Goal: Find specific page/section: Find specific page/section

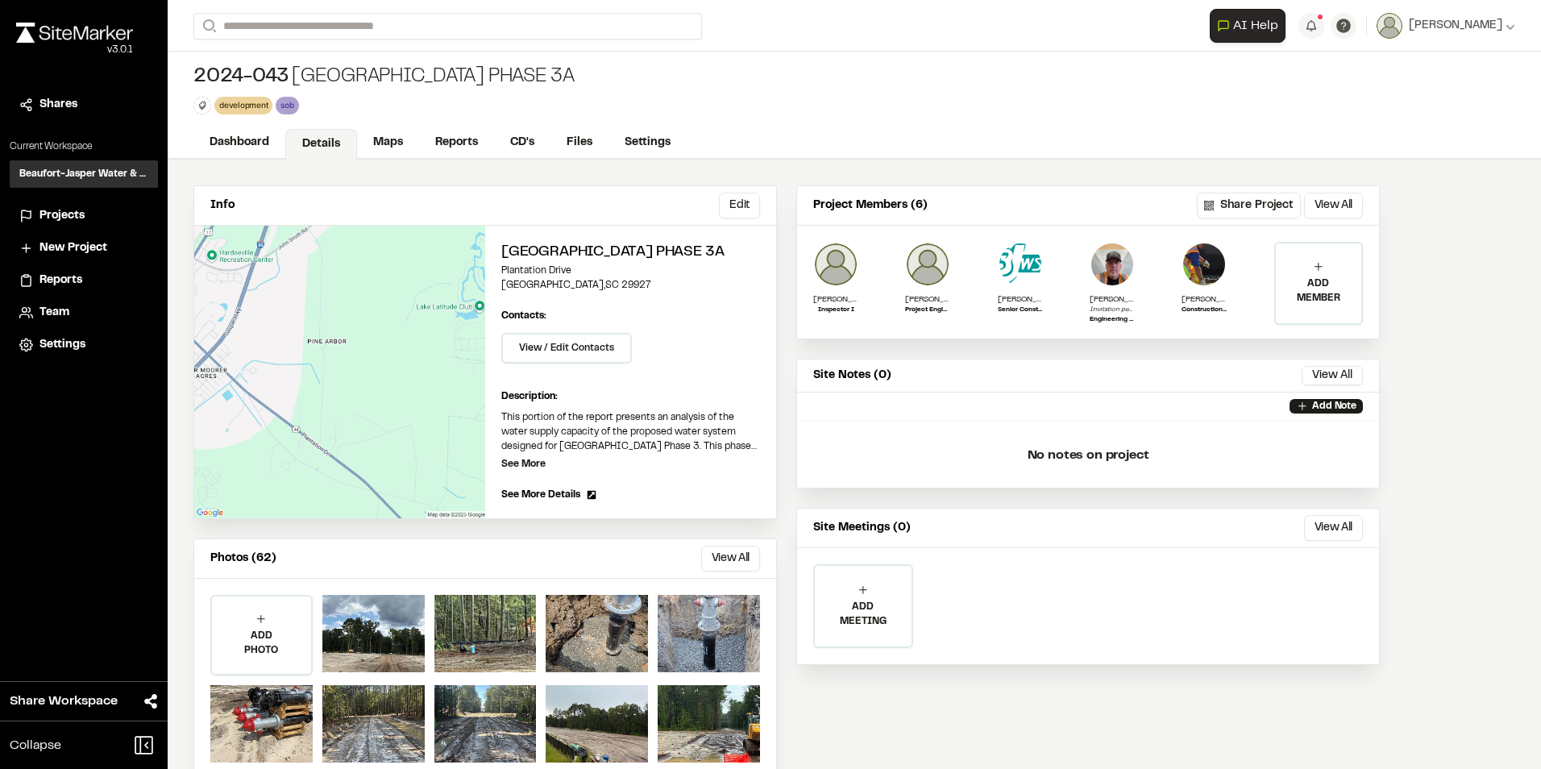
scroll to position [36, 0]
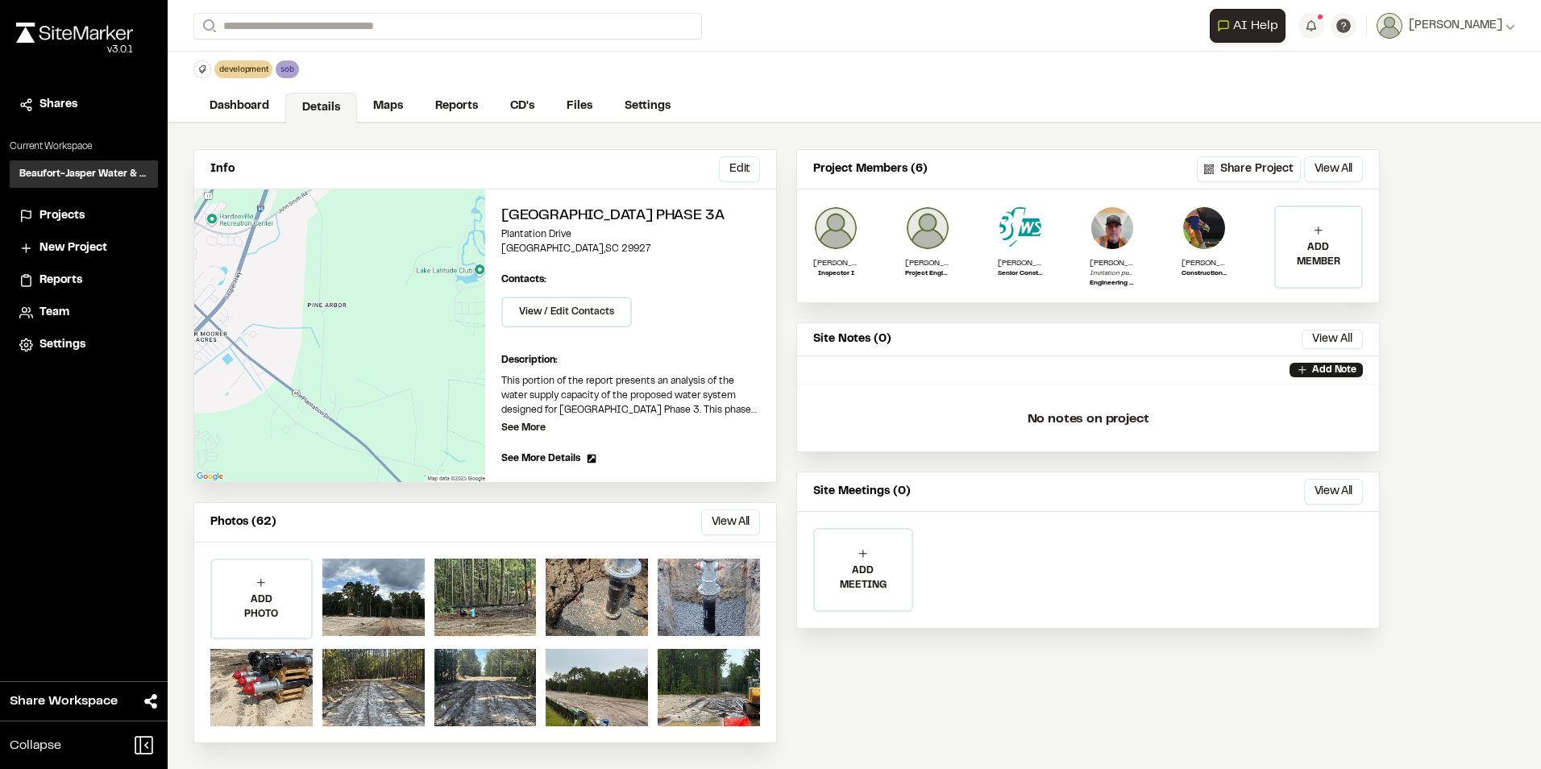
click at [52, 219] on span "Projects" at bounding box center [62, 216] width 45 height 18
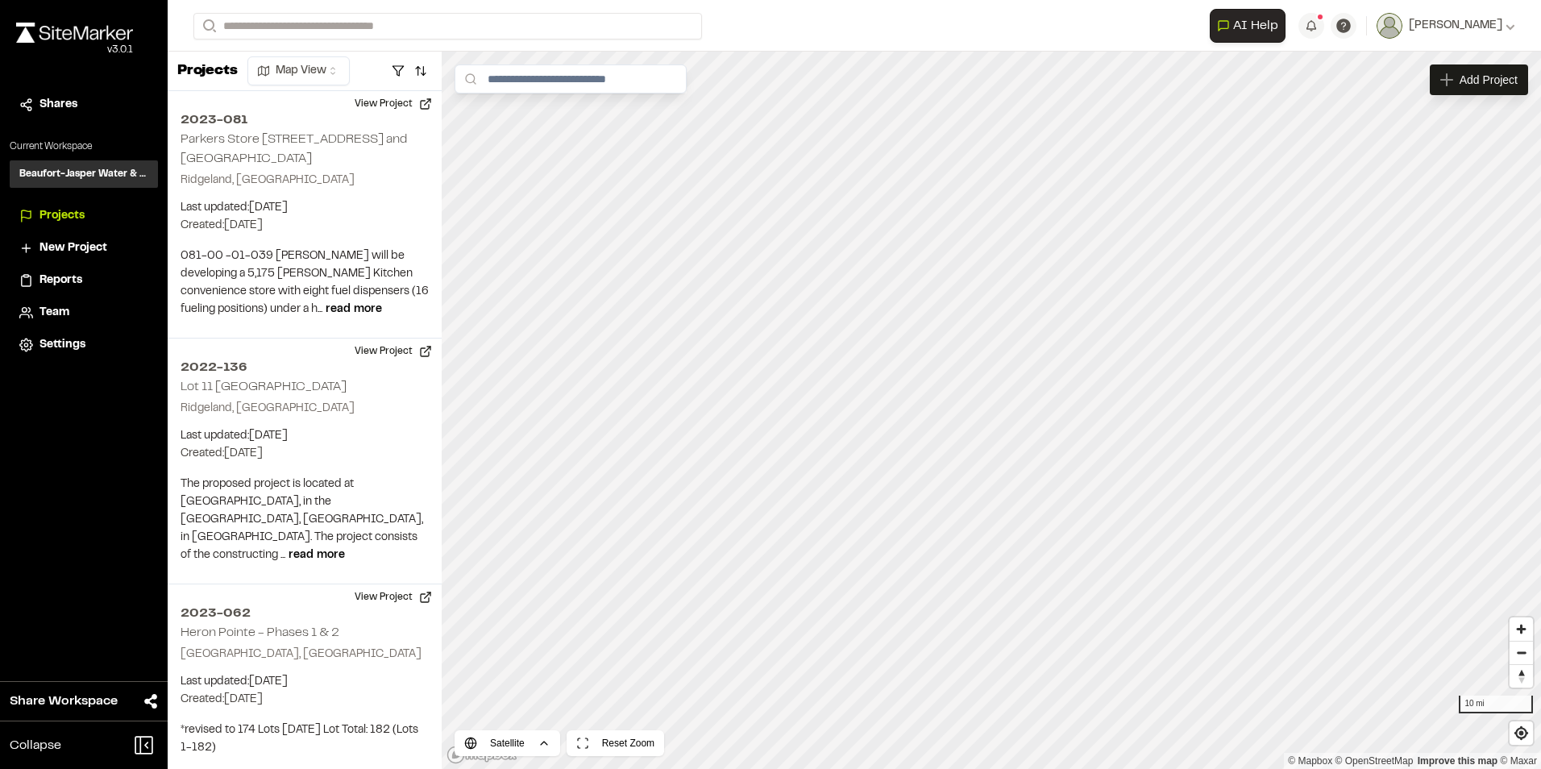
click at [69, 249] on span "New Project" at bounding box center [74, 248] width 68 height 18
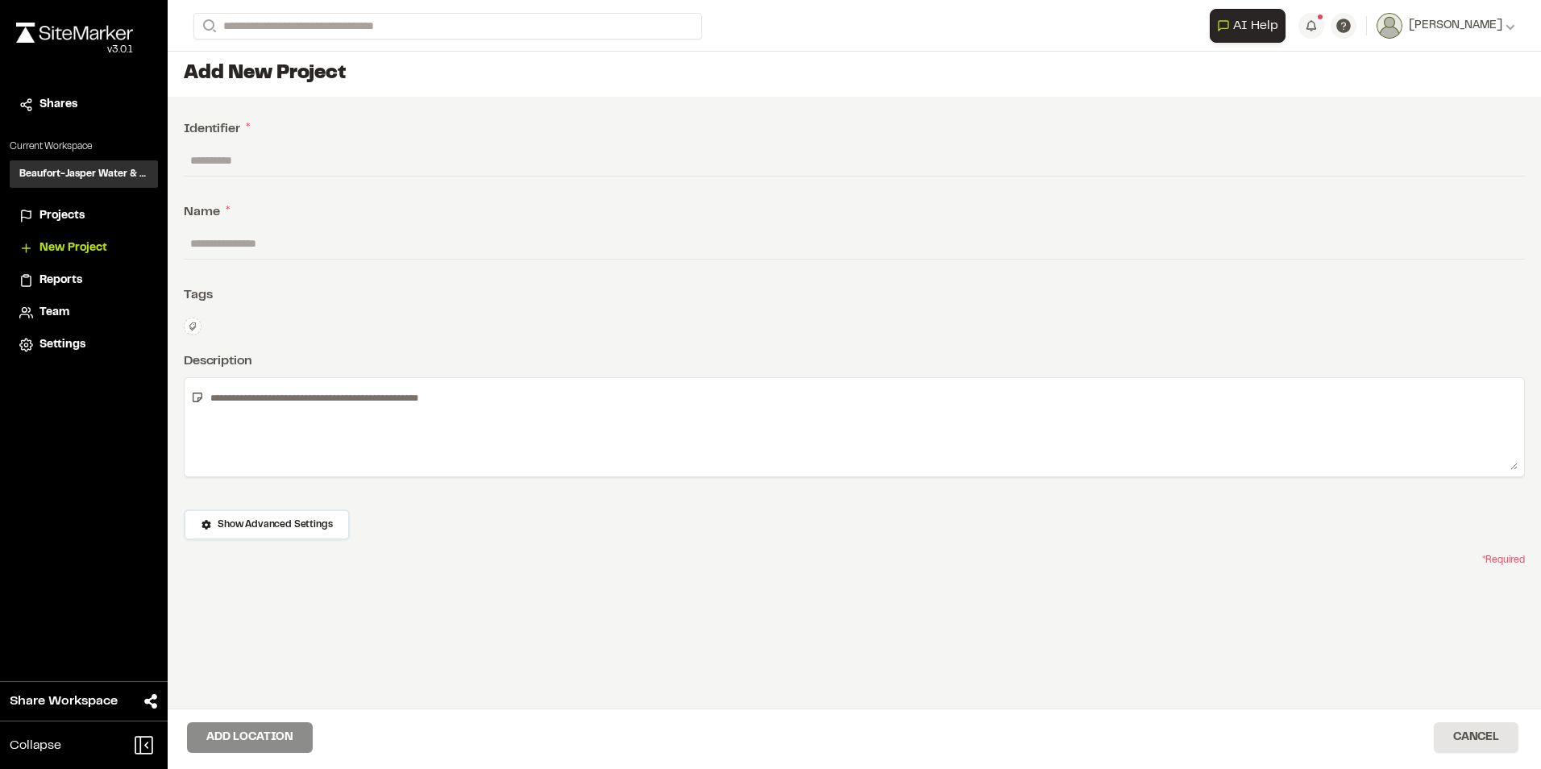
click at [70, 280] on span "Reports" at bounding box center [61, 281] width 43 height 18
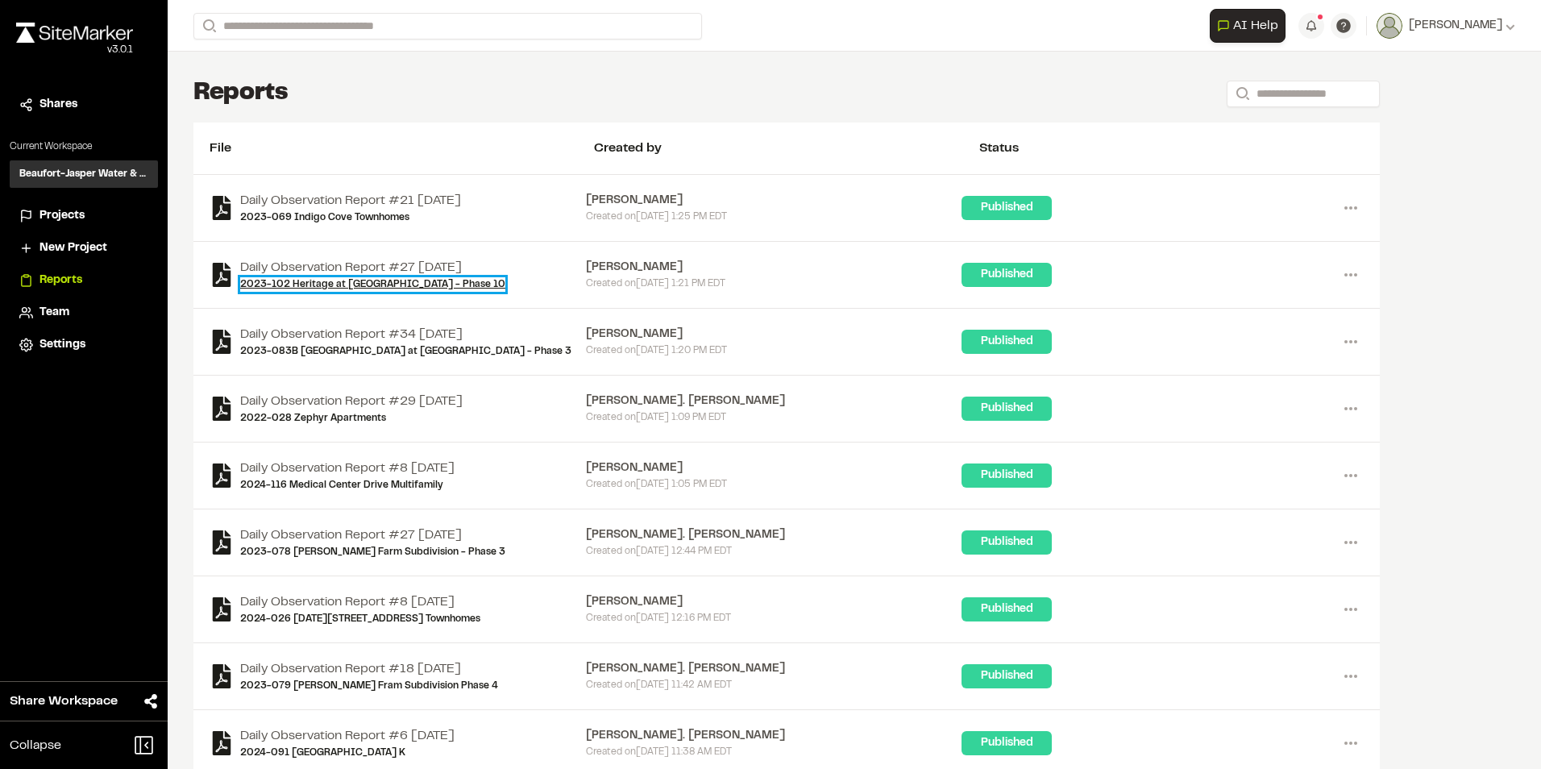
click at [326, 289] on link "2023-102 Heritage at [GEOGRAPHIC_DATA] - Phase 10" at bounding box center [372, 284] width 265 height 15
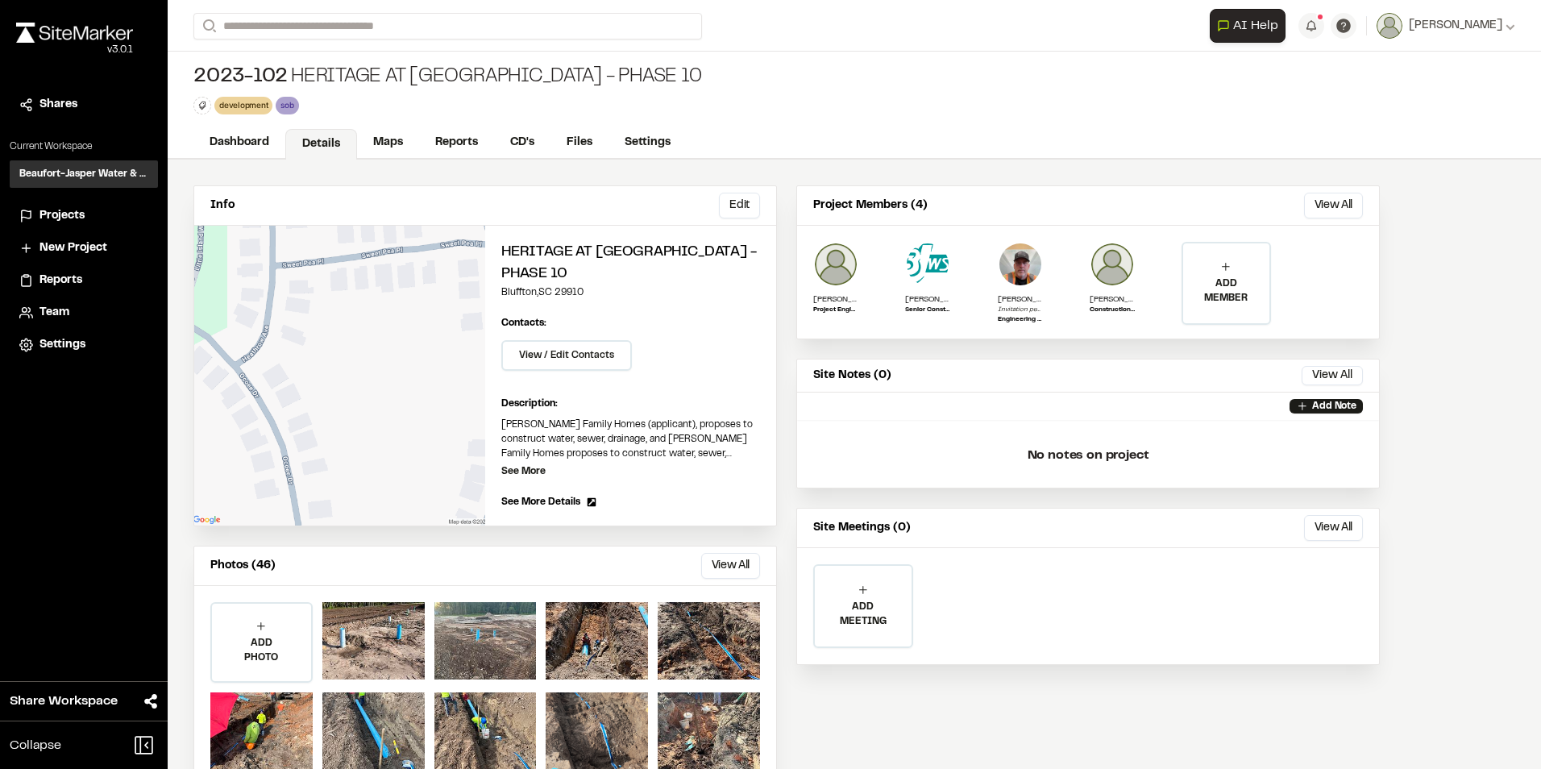
click at [80, 275] on span "Reports" at bounding box center [61, 281] width 43 height 18
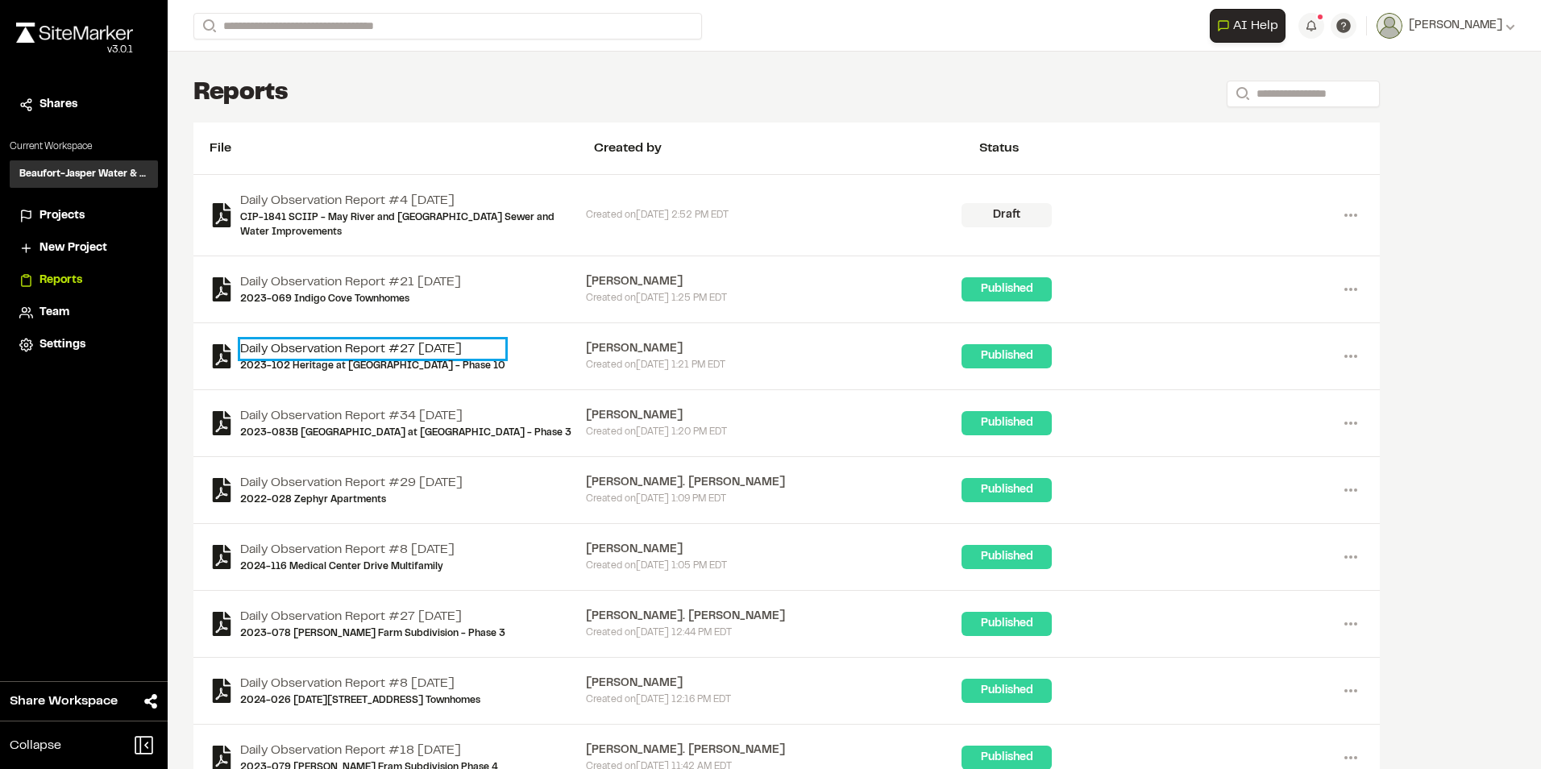
click at [480, 347] on link "Daily Observation Report #27 [DATE]" at bounding box center [372, 348] width 265 height 19
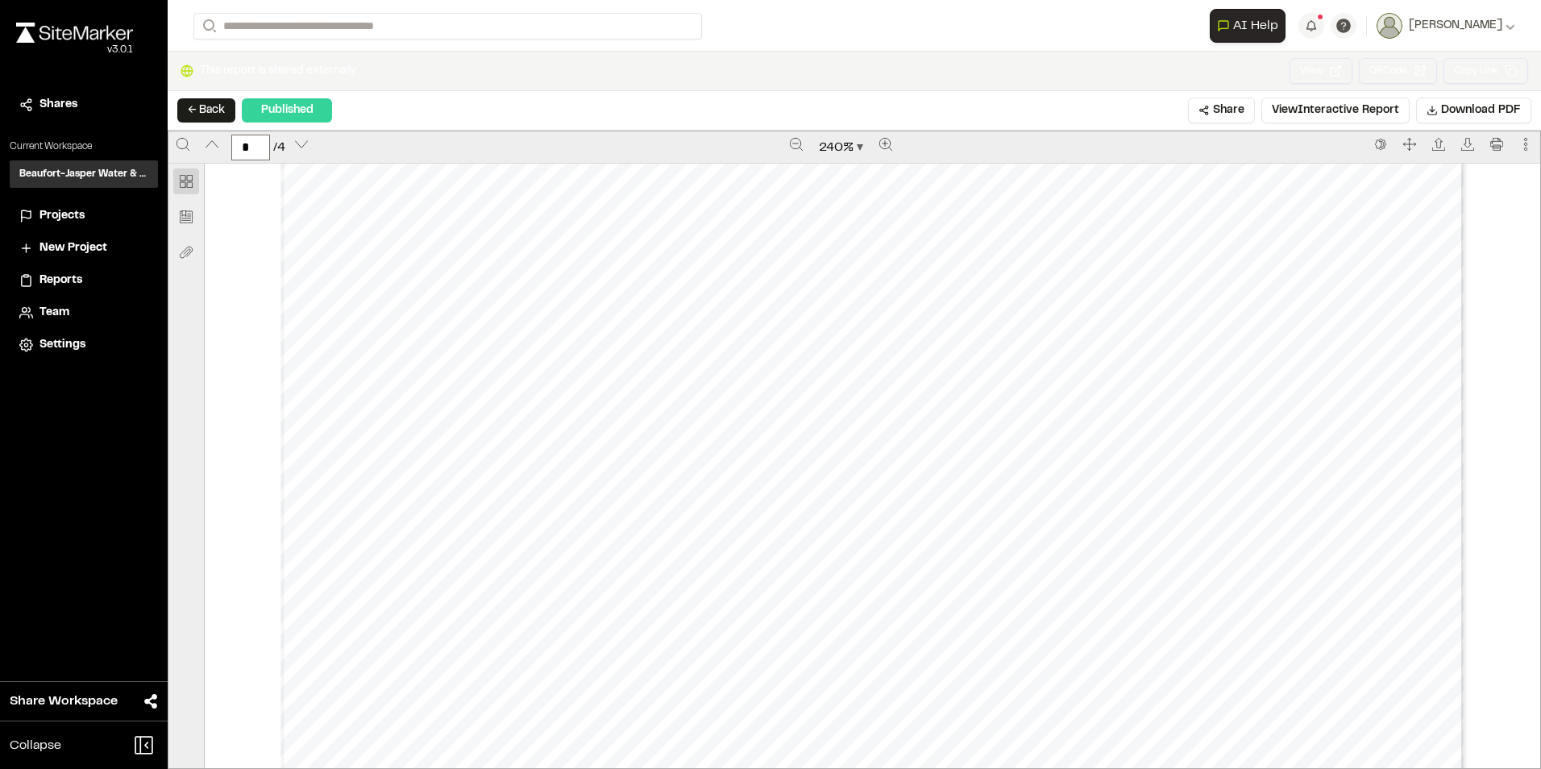
scroll to position [2419, 0]
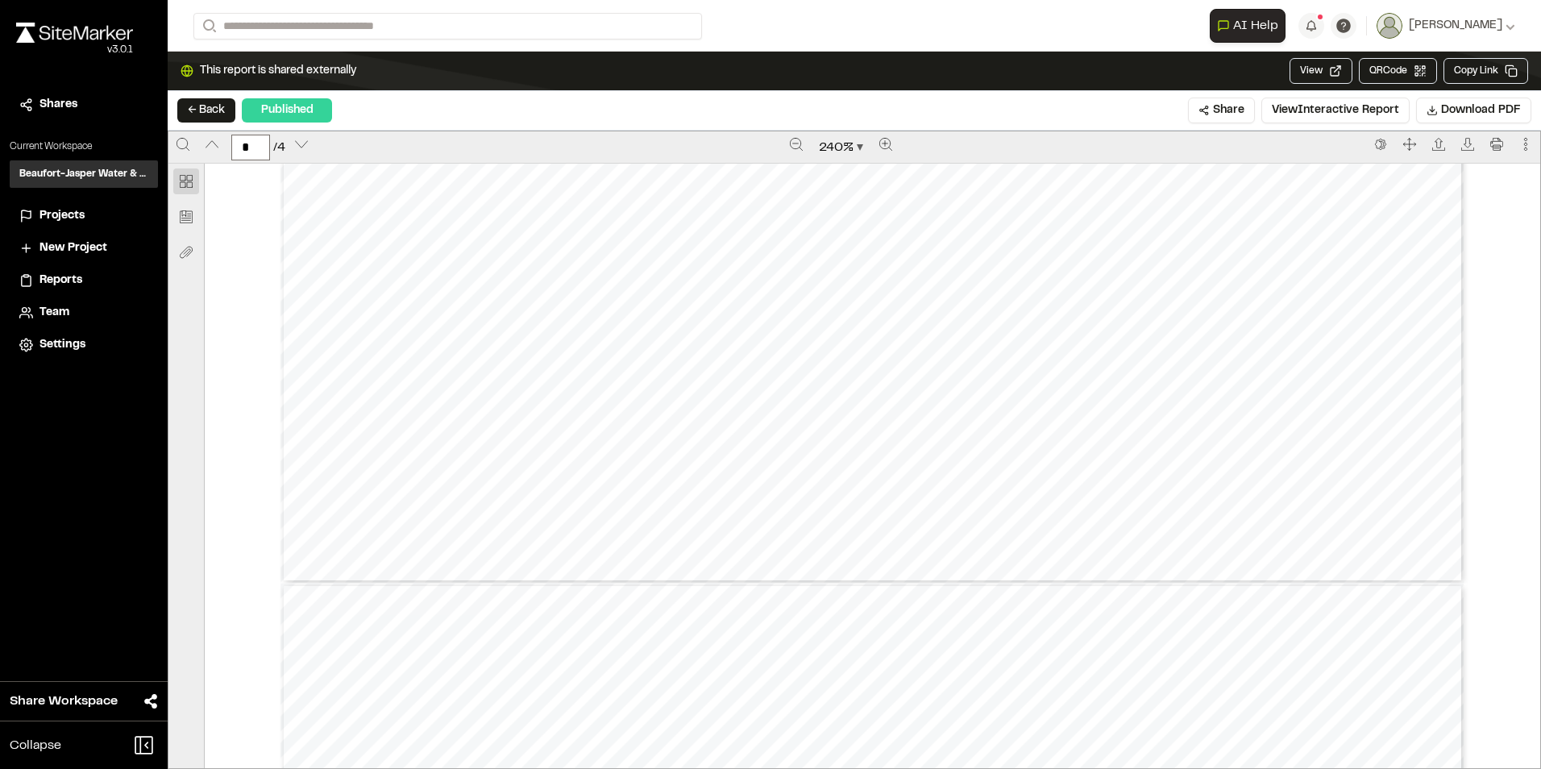
type input "*"
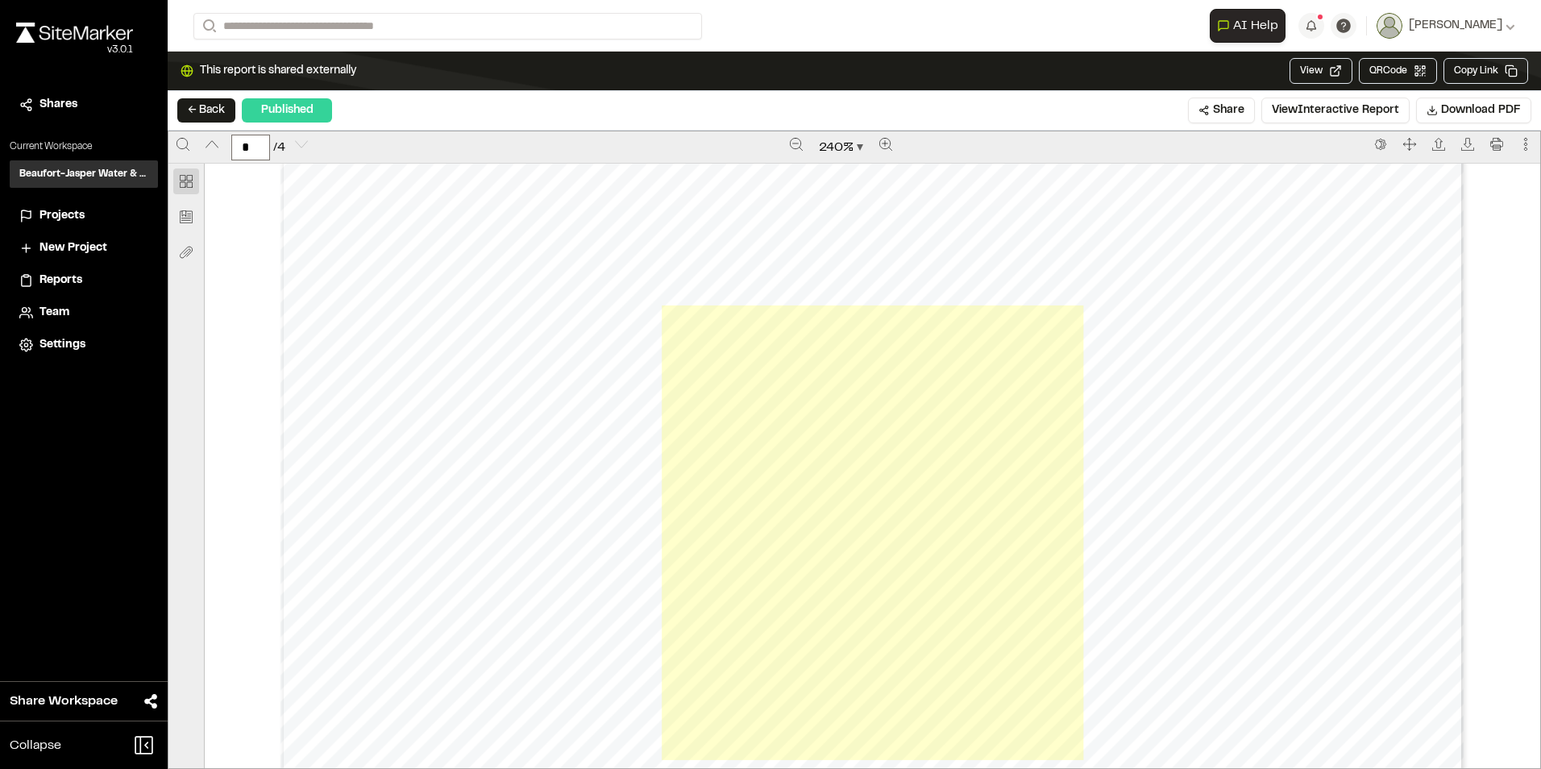
scroll to position [5525, 0]
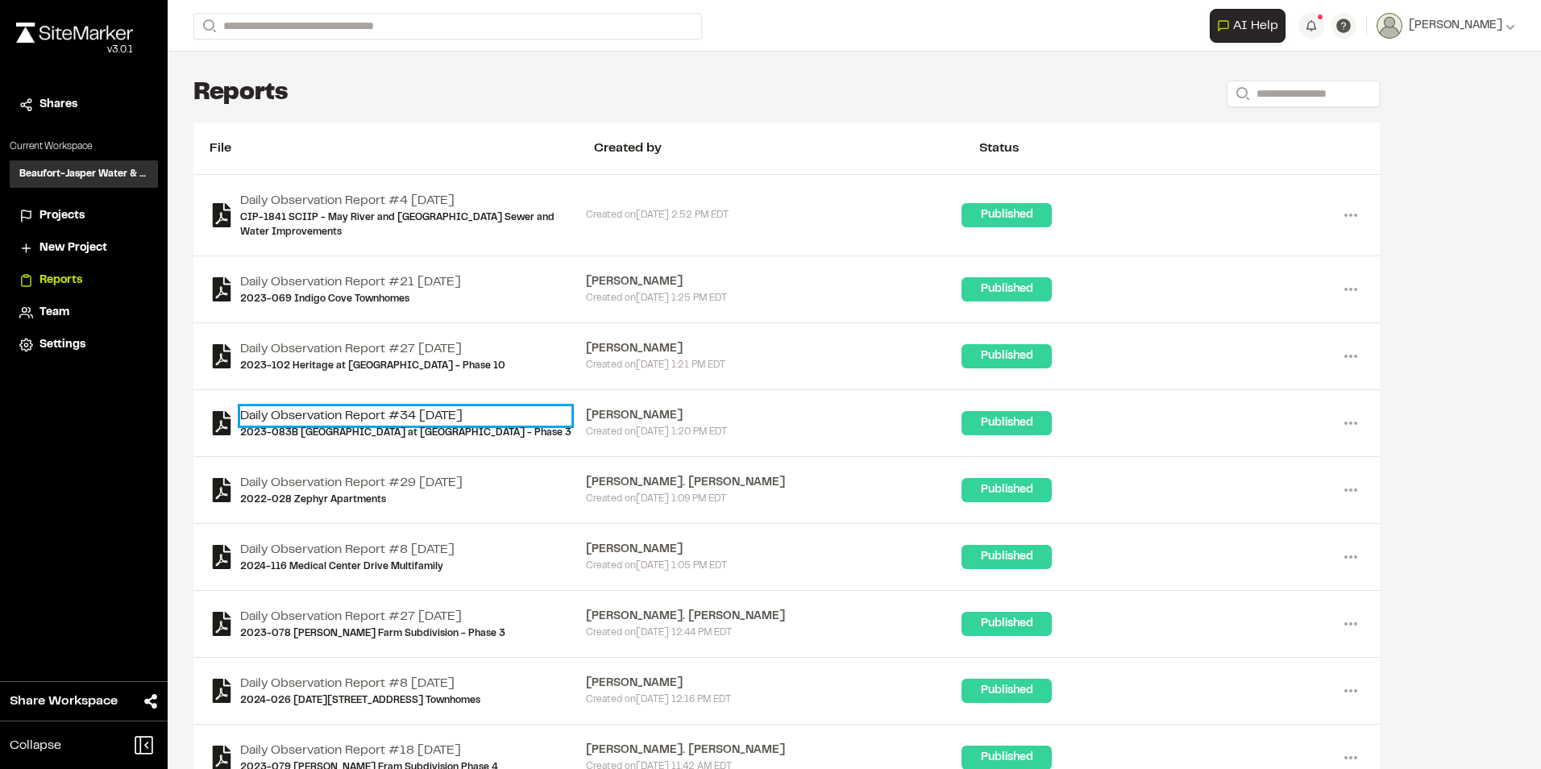
click at [310, 416] on link "Daily Observation Report #34 [DATE]" at bounding box center [405, 415] width 331 height 19
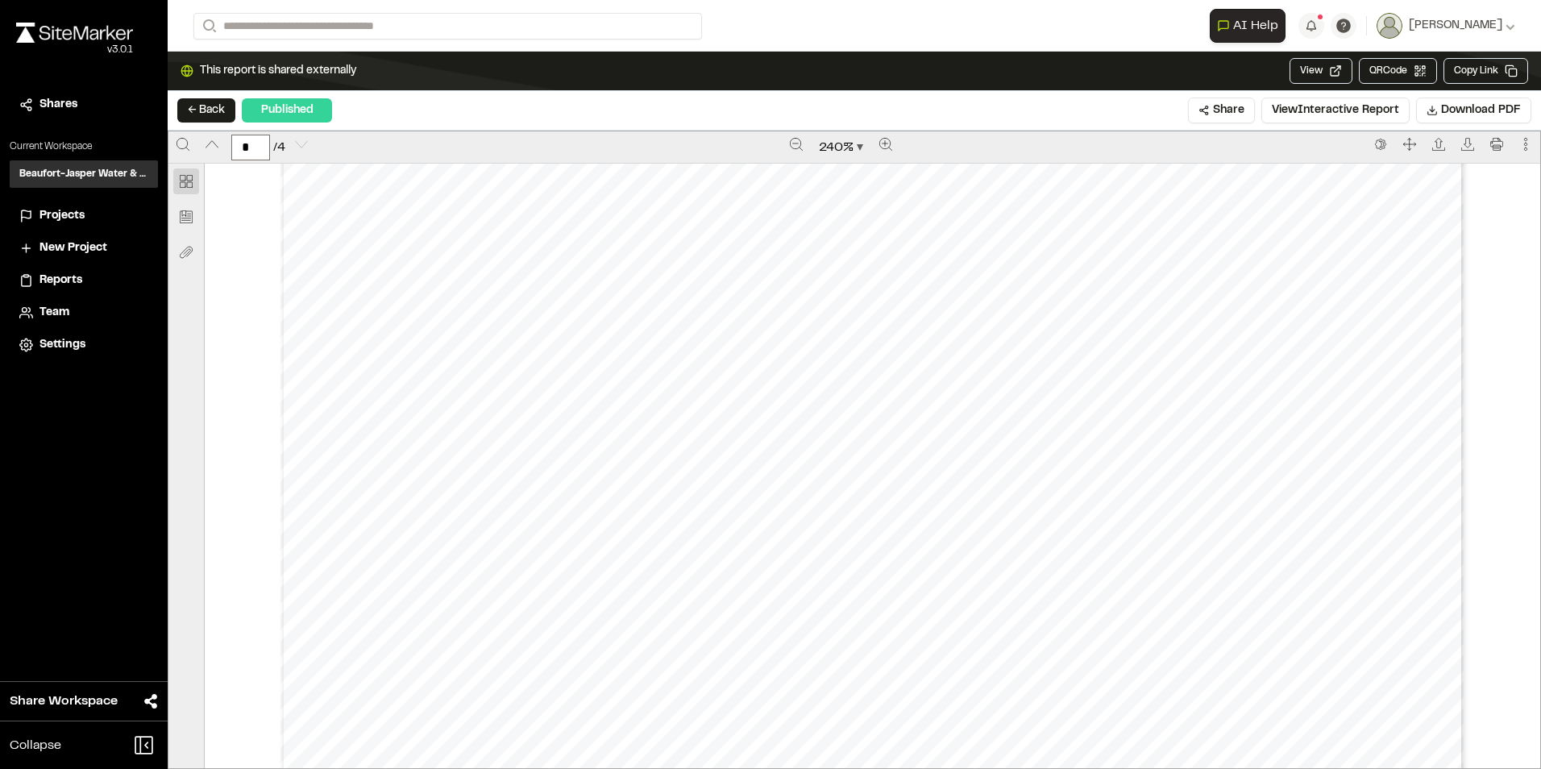
scroll to position [5202, 0]
type input "*"
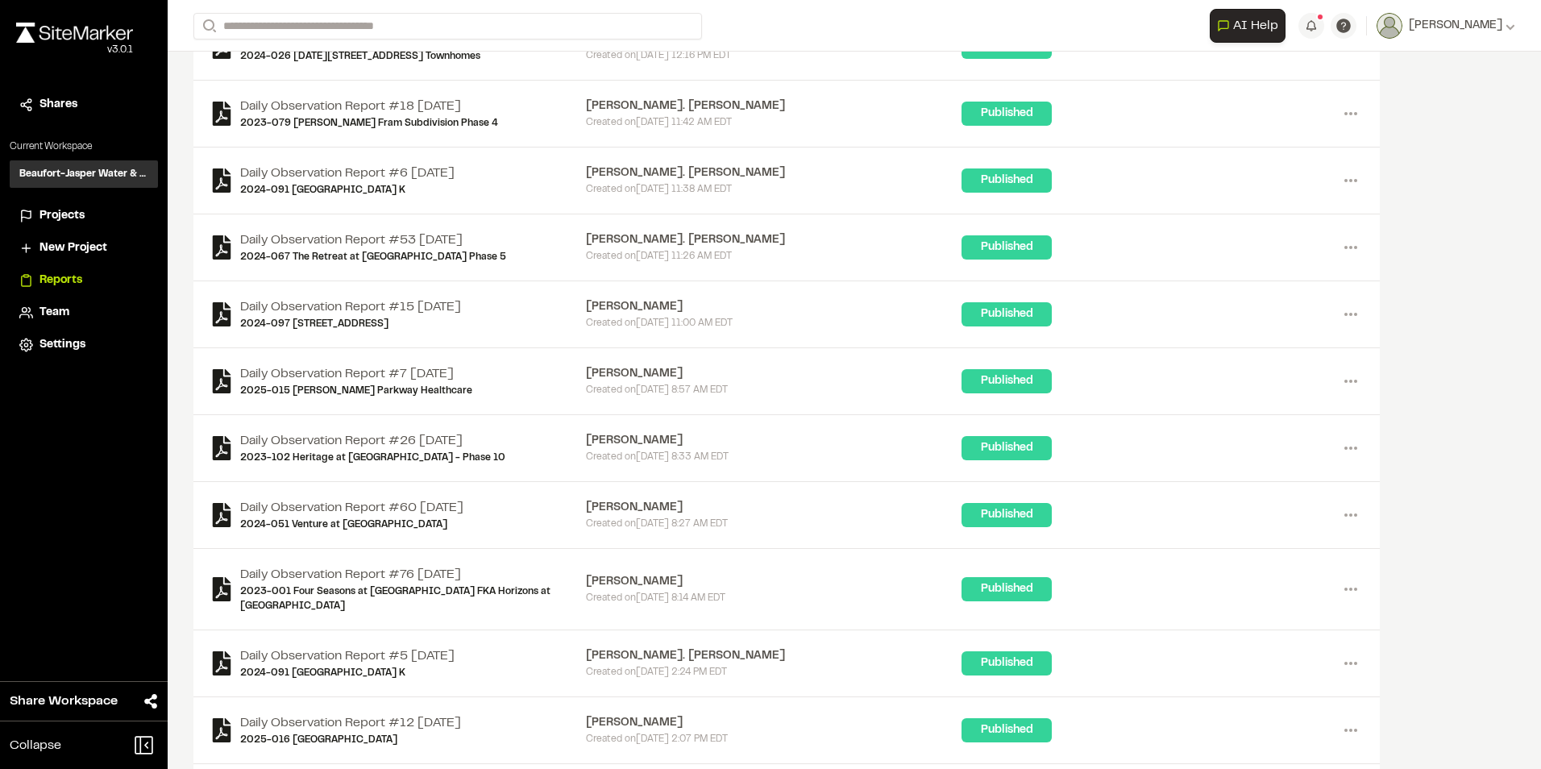
scroll to position [645, 0]
click at [401, 460] on link "2023-102 Heritage at [GEOGRAPHIC_DATA] - Phase 10" at bounding box center [372, 457] width 265 height 15
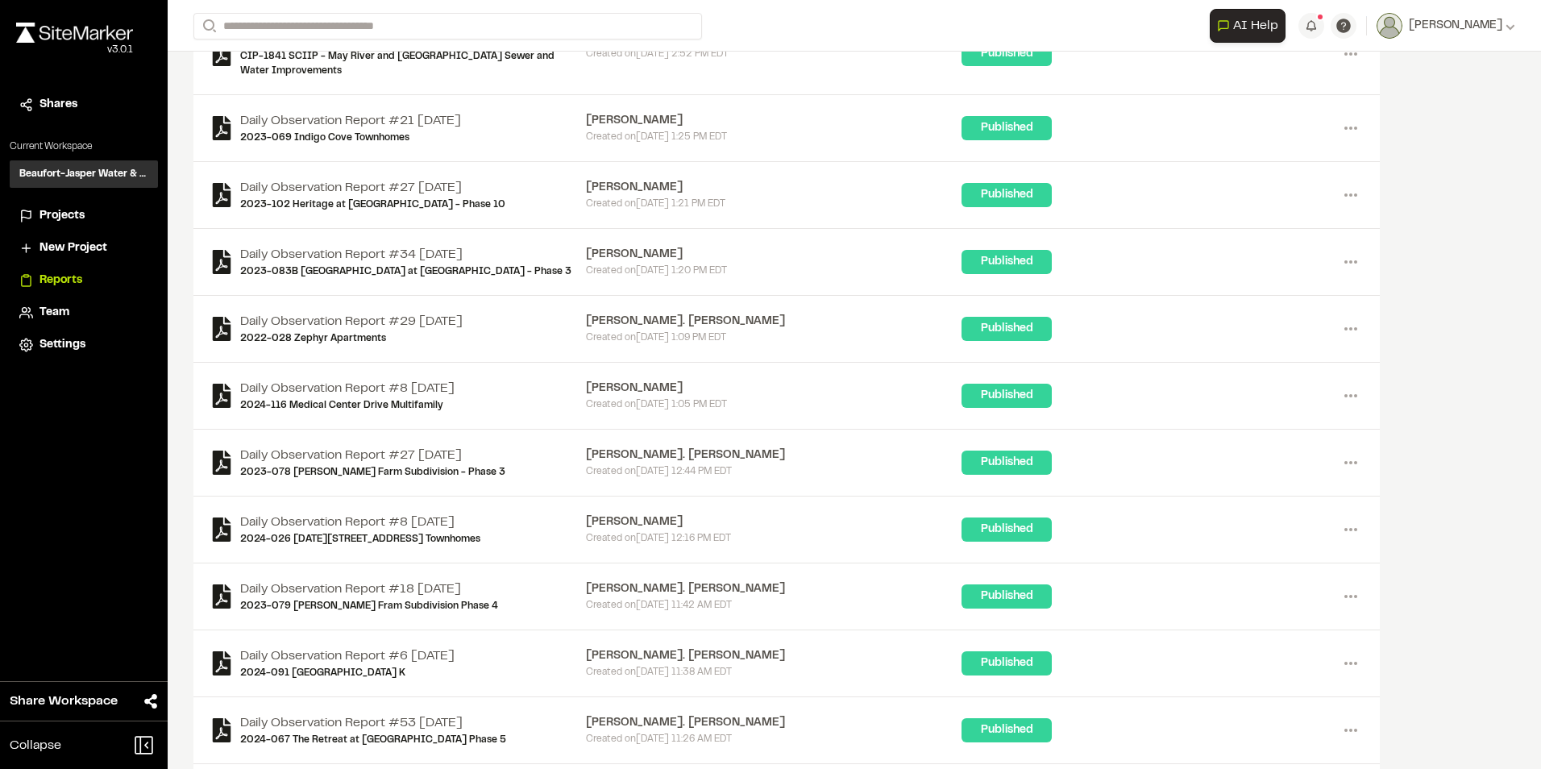
scroll to position [484, 0]
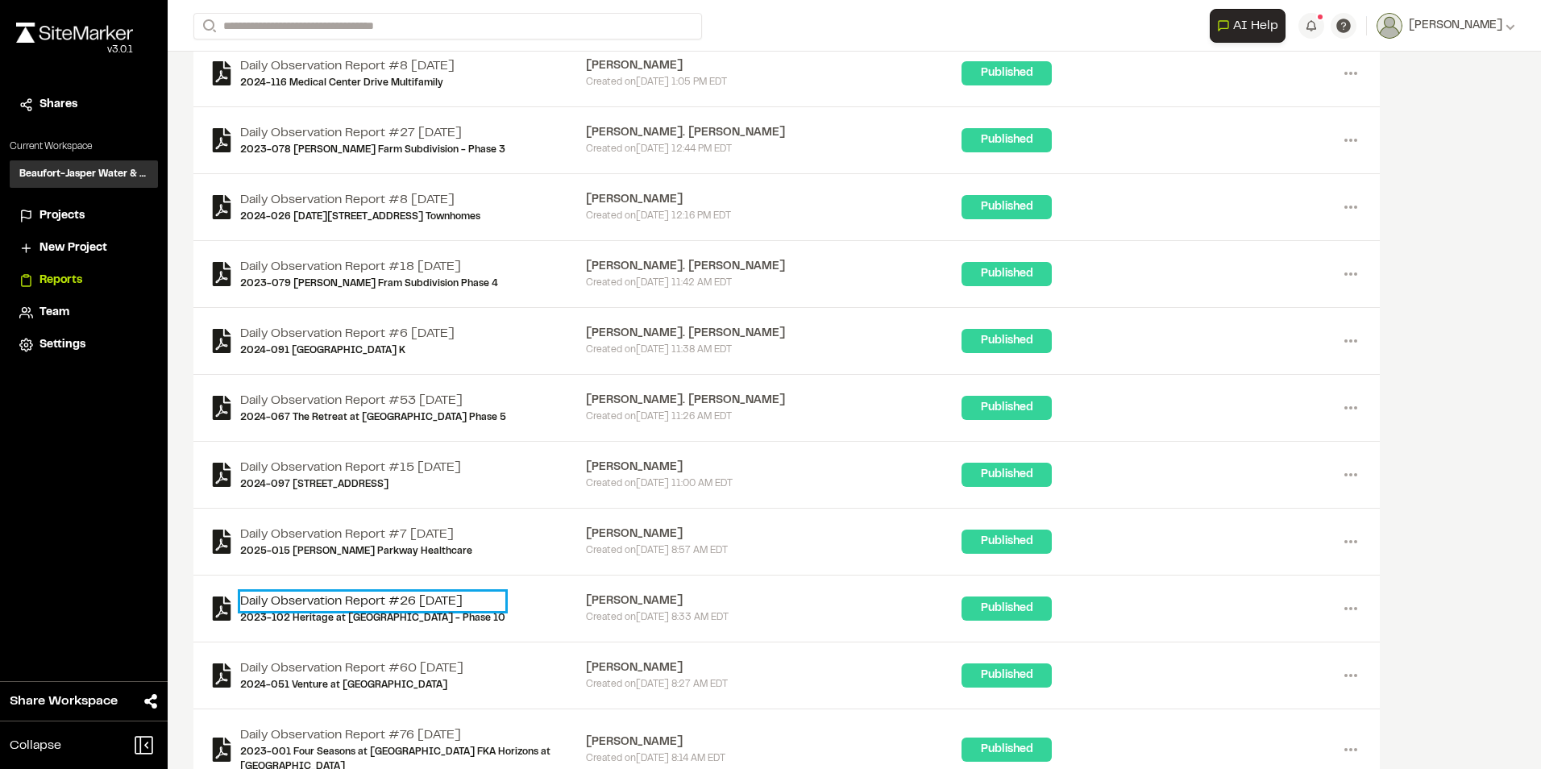
click at [435, 601] on link "Daily Observation Report #26 [DATE]" at bounding box center [372, 601] width 265 height 19
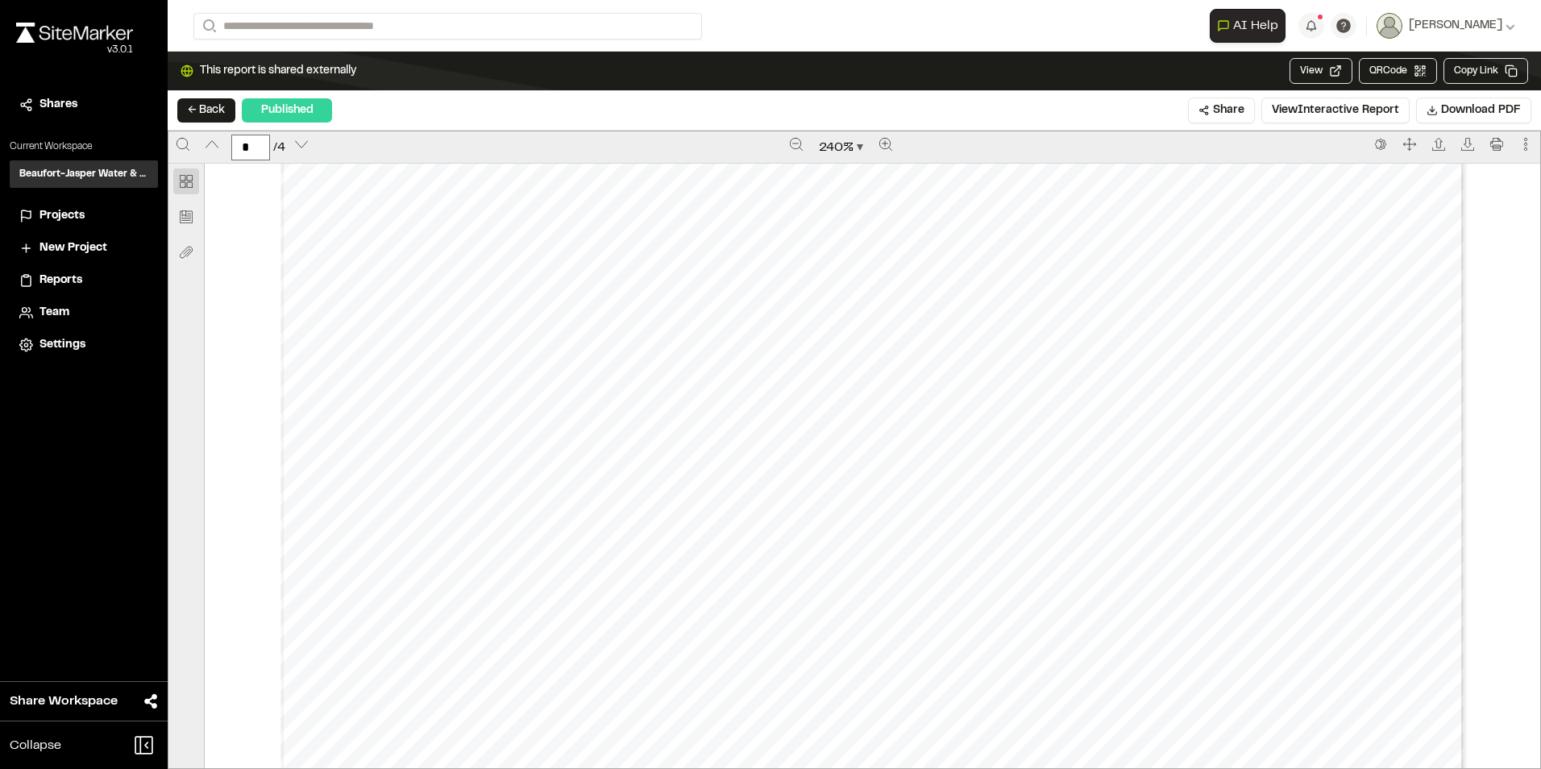
scroll to position [2499, 0]
type input "*"
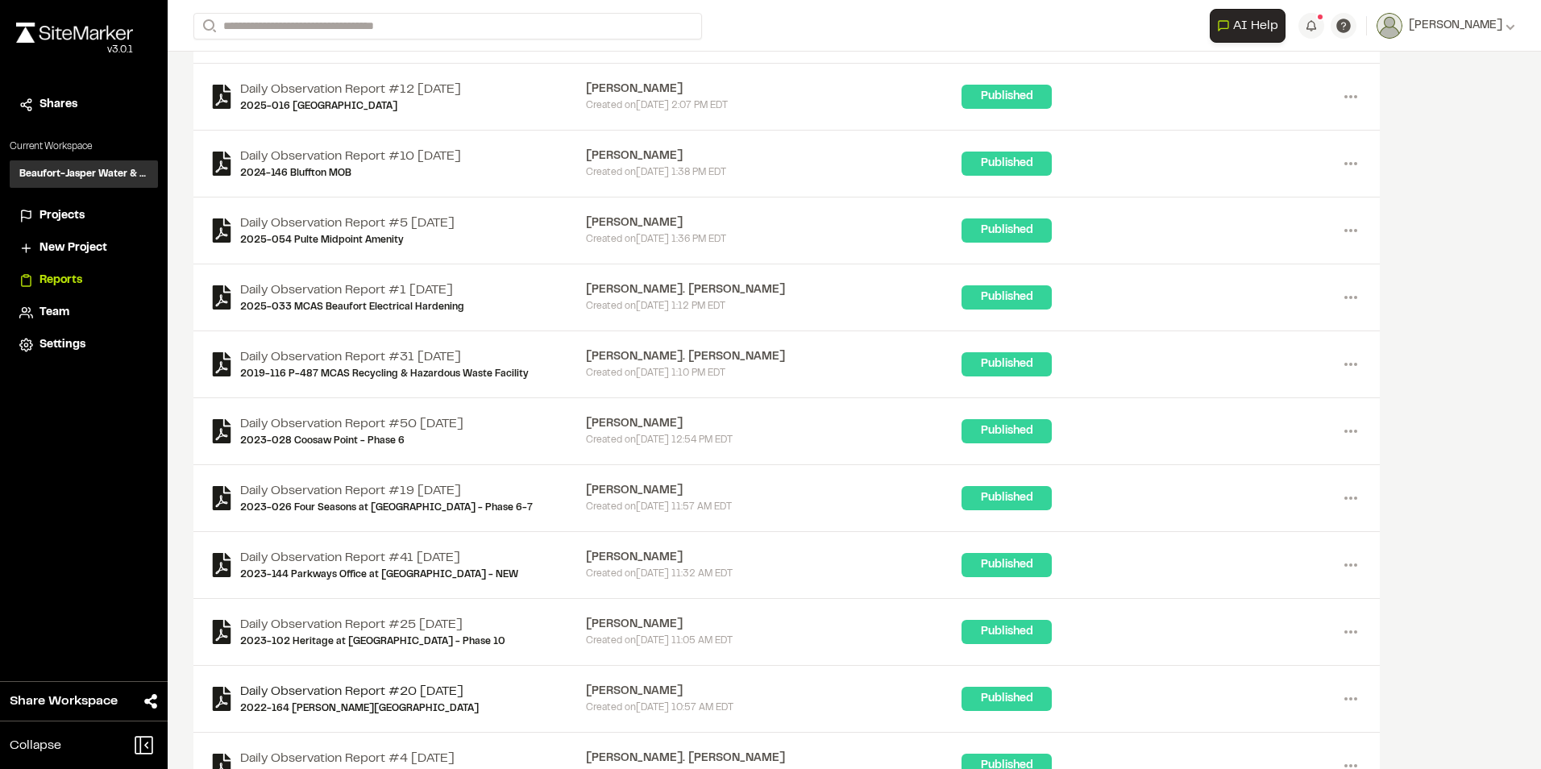
scroll to position [1363, 0]
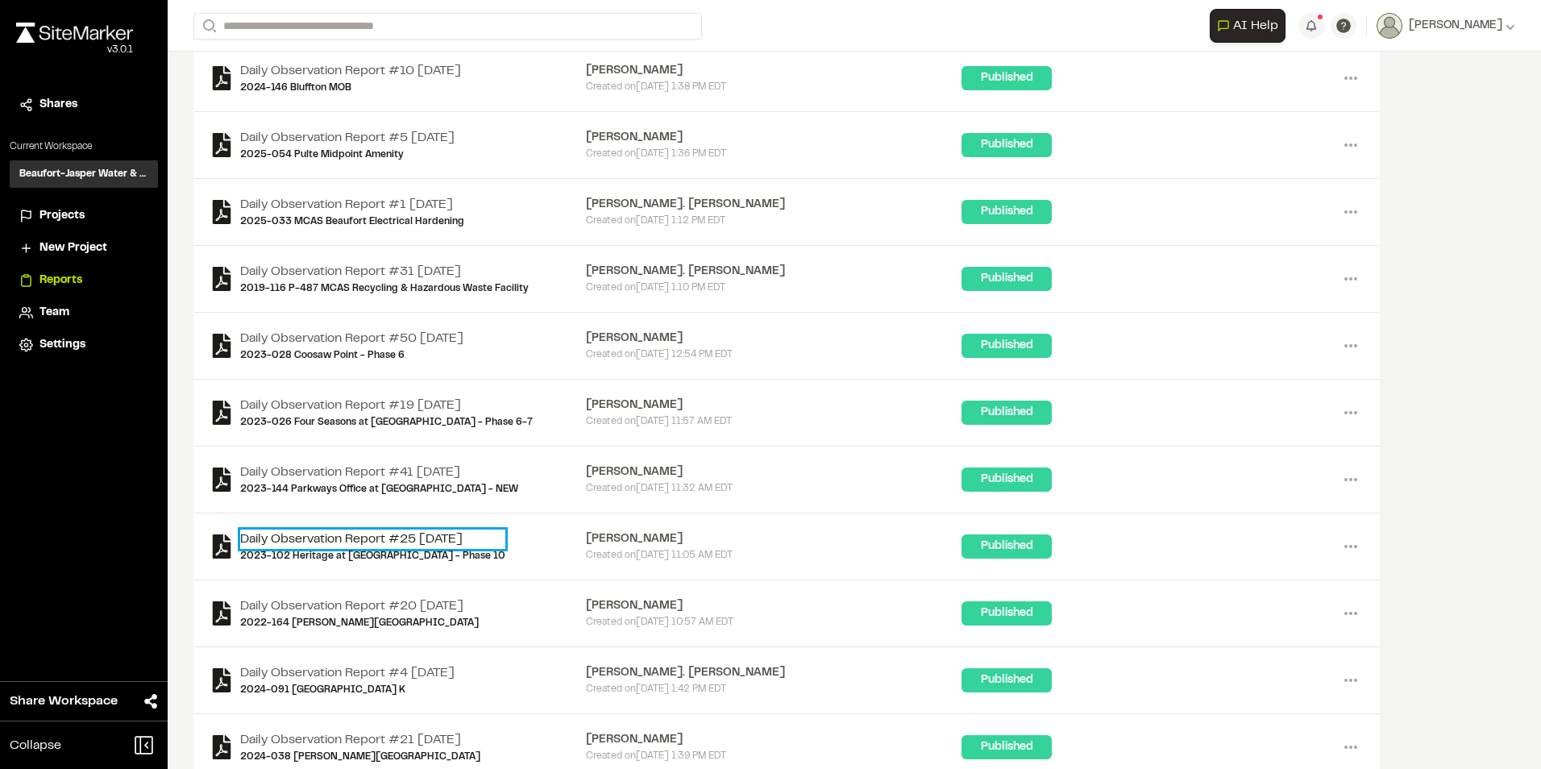
click at [461, 534] on link "Daily Observation Report #25 [DATE]" at bounding box center [372, 539] width 265 height 19
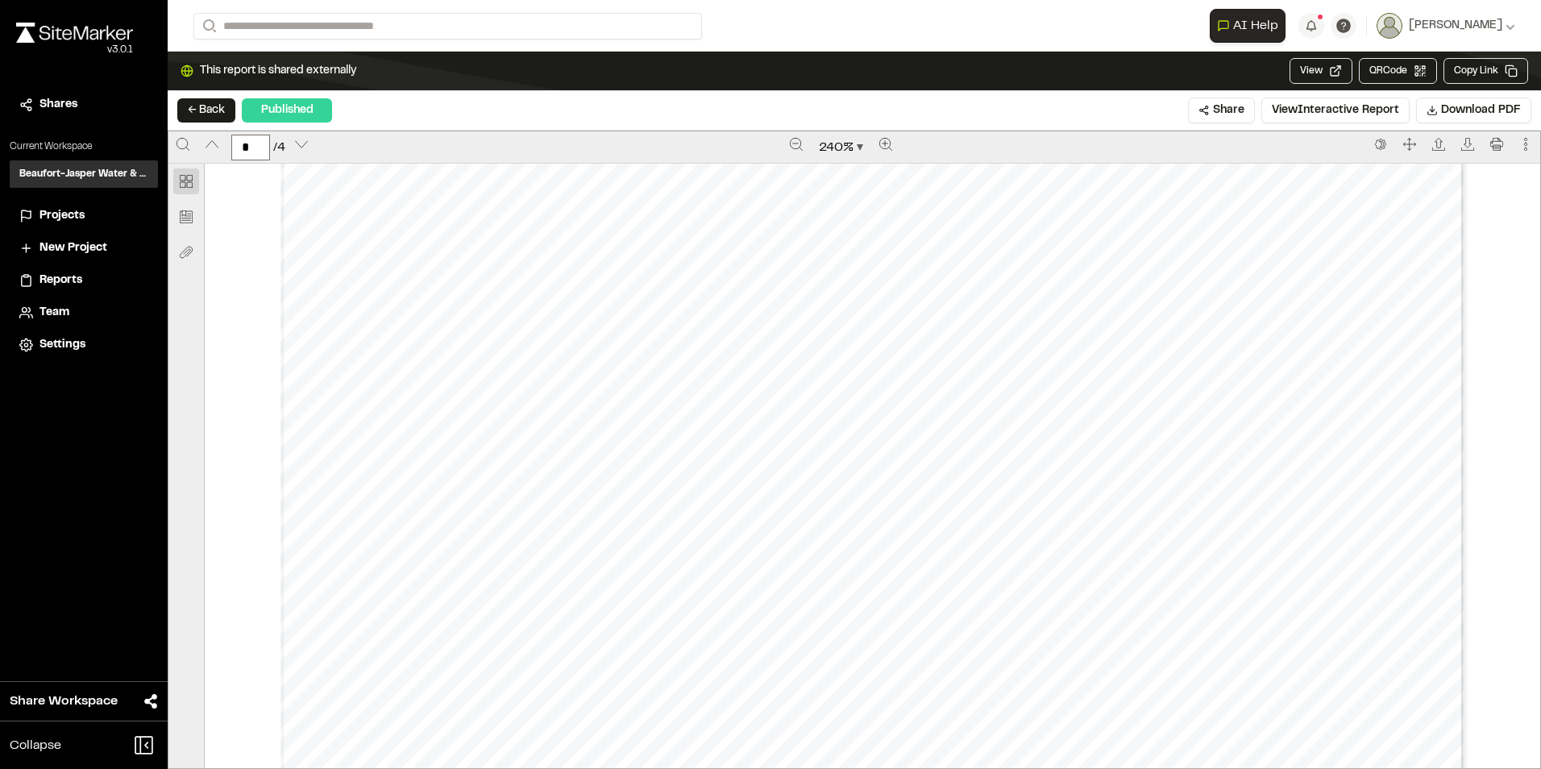
scroll to position [2499, 0]
type input "*"
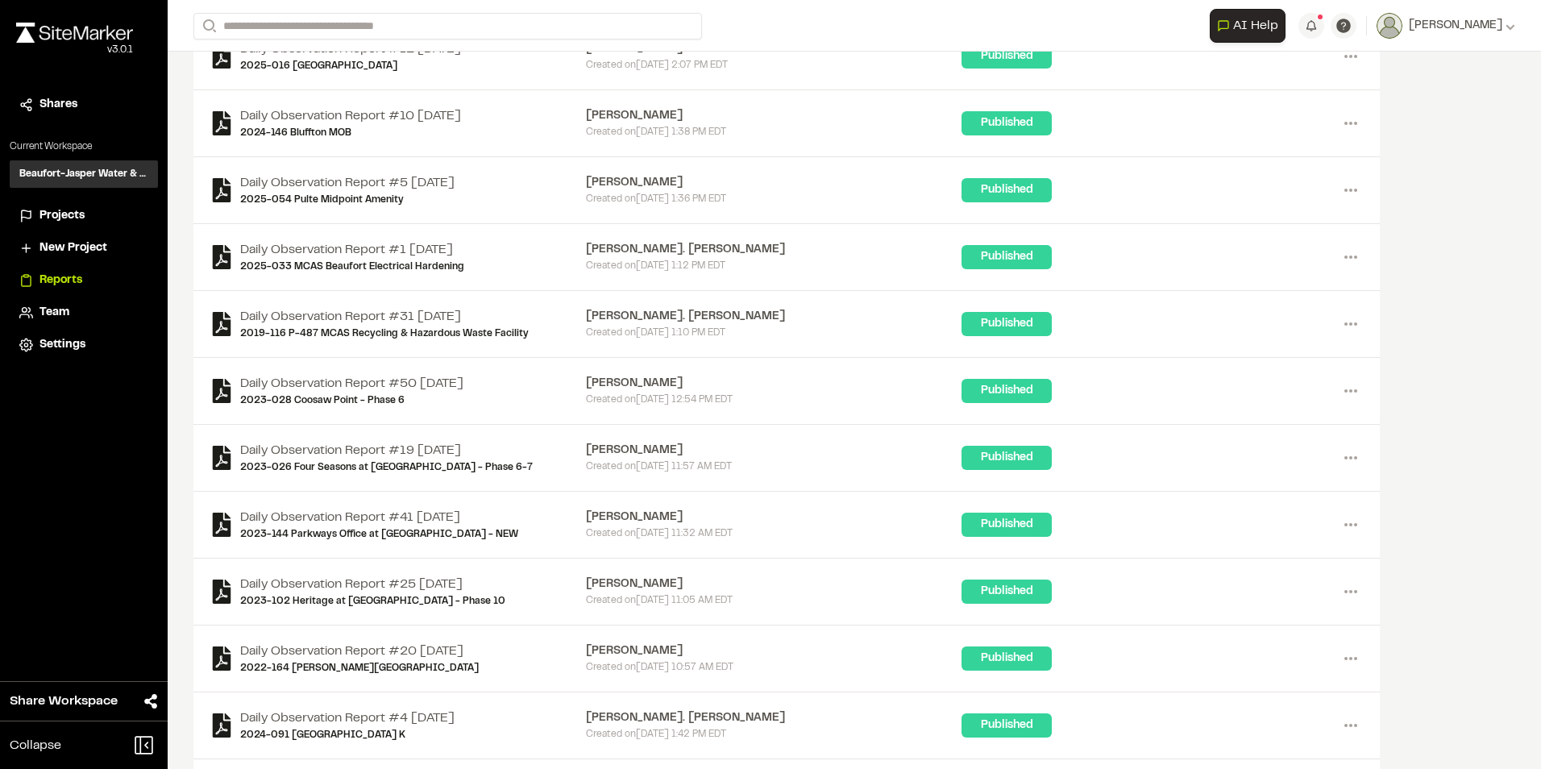
scroll to position [1363, 0]
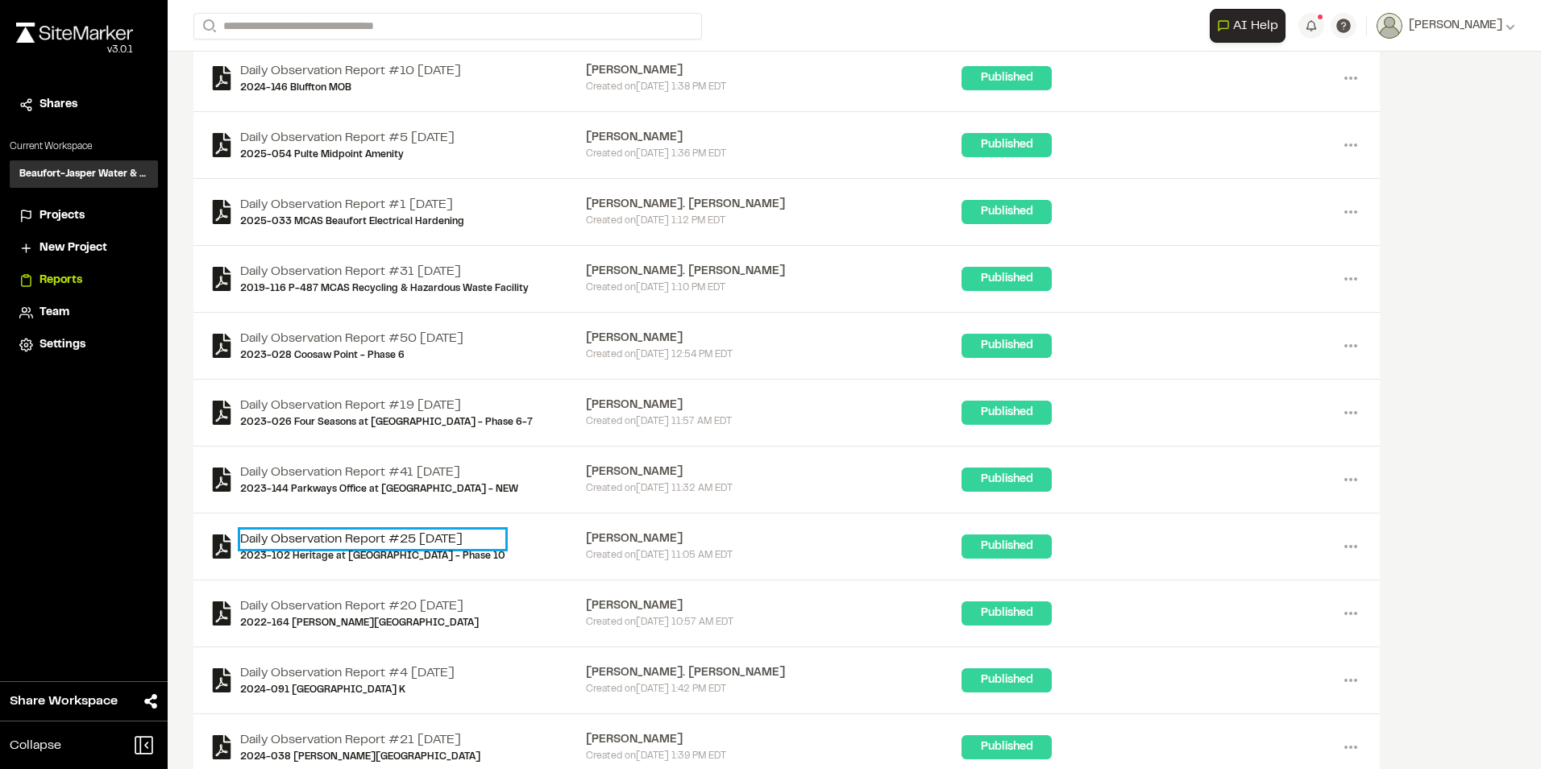
click at [459, 540] on link "Daily Observation Report #25 [DATE]" at bounding box center [372, 539] width 265 height 19
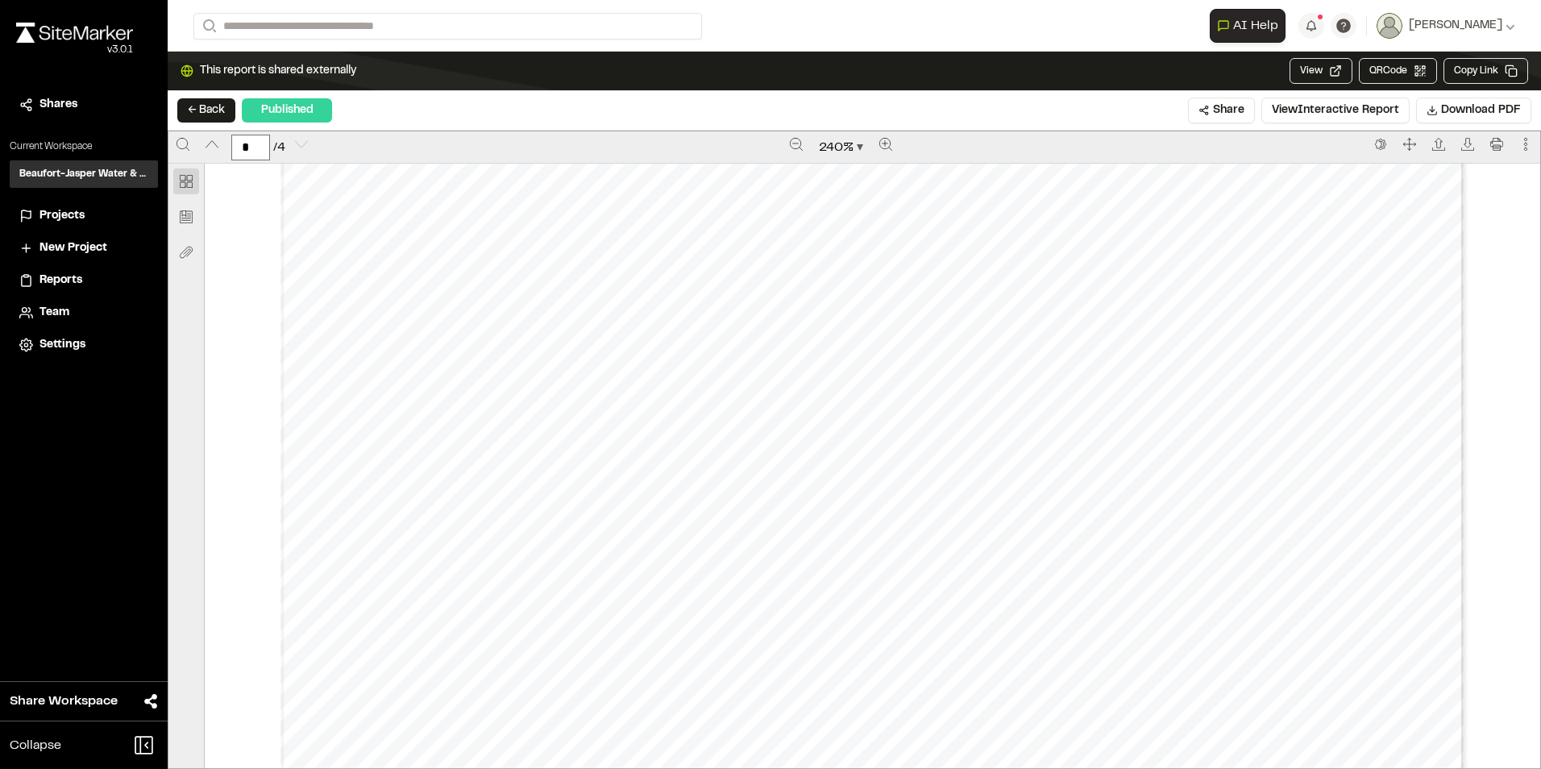
scroll to position [5240, 0]
type input "*"
